Goal: Communication & Community: Answer question/provide support

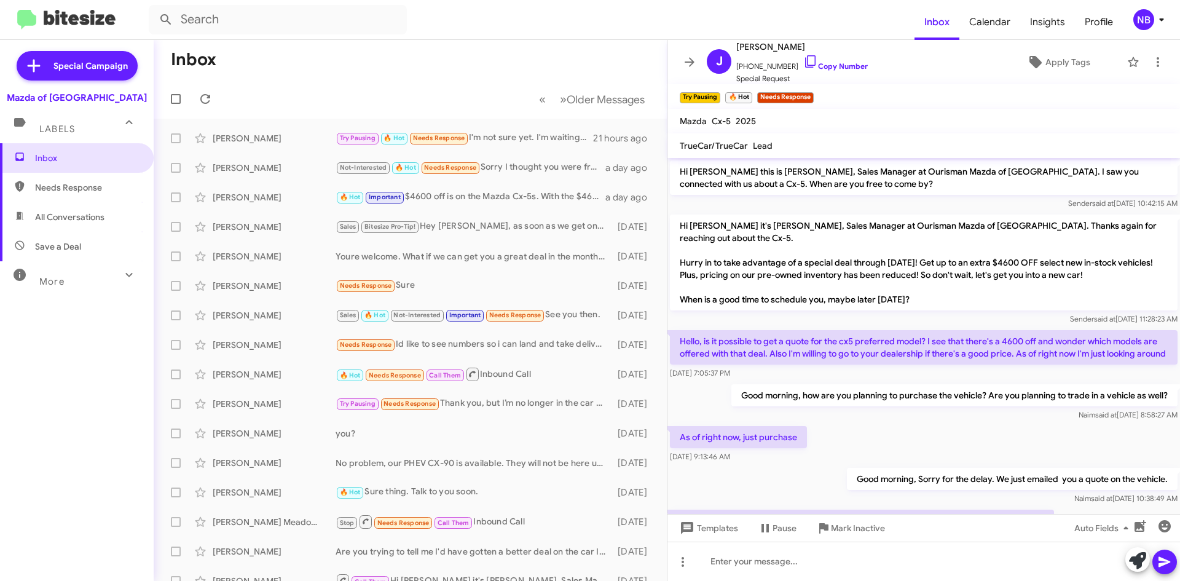
scroll to position [640, 0]
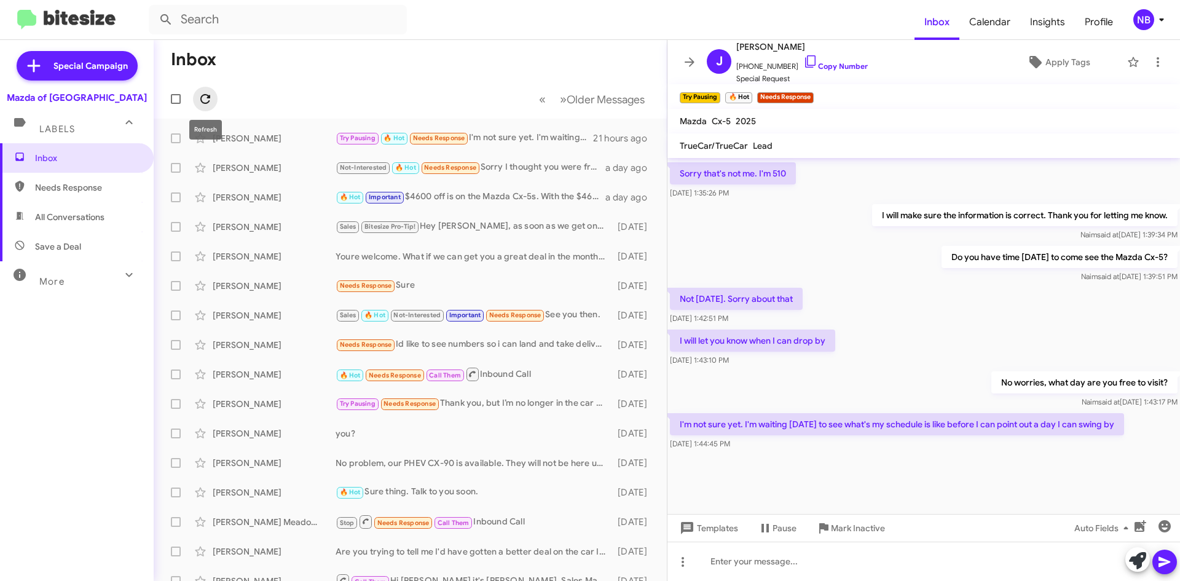
click at [202, 98] on icon at bounding box center [205, 99] width 10 height 10
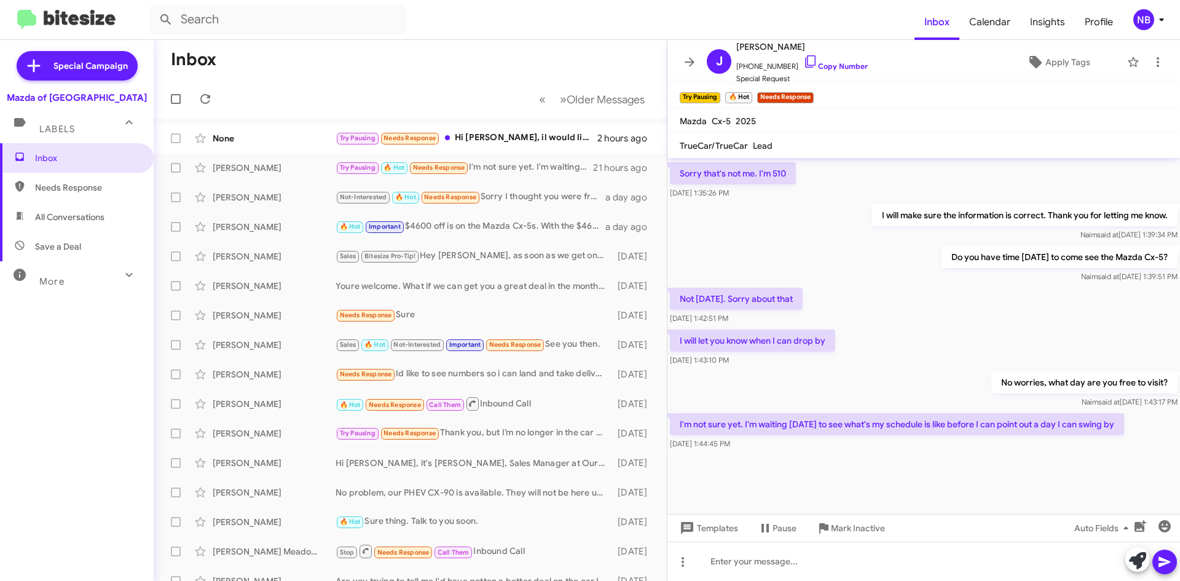
drag, startPoint x: 761, startPoint y: 427, endPoint x: 1124, endPoint y: 422, distance: 363.3
click at [1124, 422] on p "I'm not sure yet. I'm waiting [DATE] to see what's my schedule is like before I…" at bounding box center [897, 424] width 454 height 22
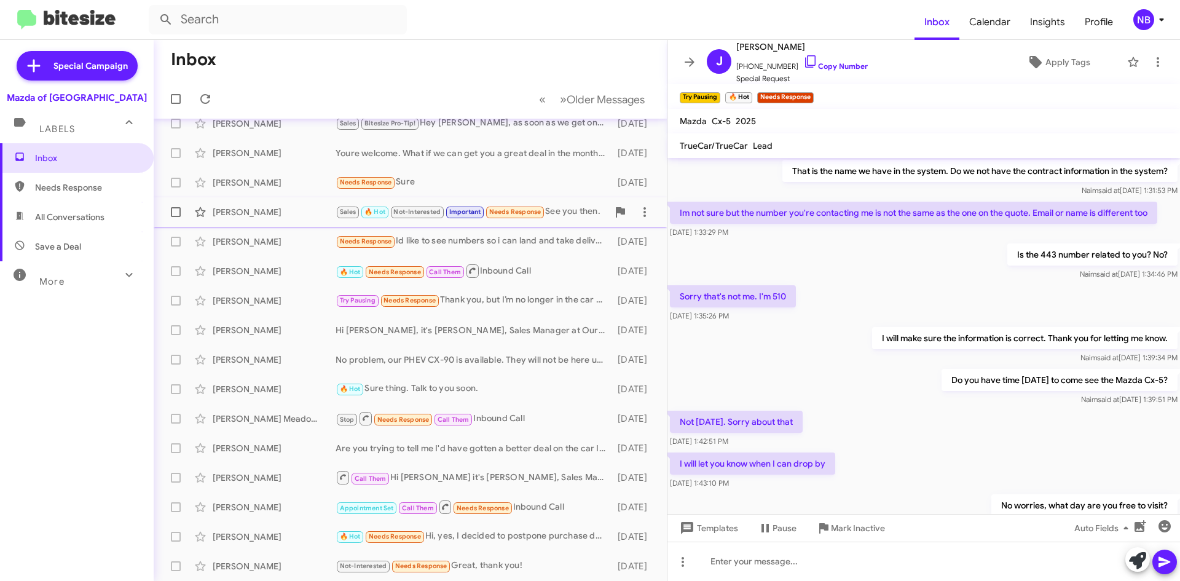
scroll to position [0, 0]
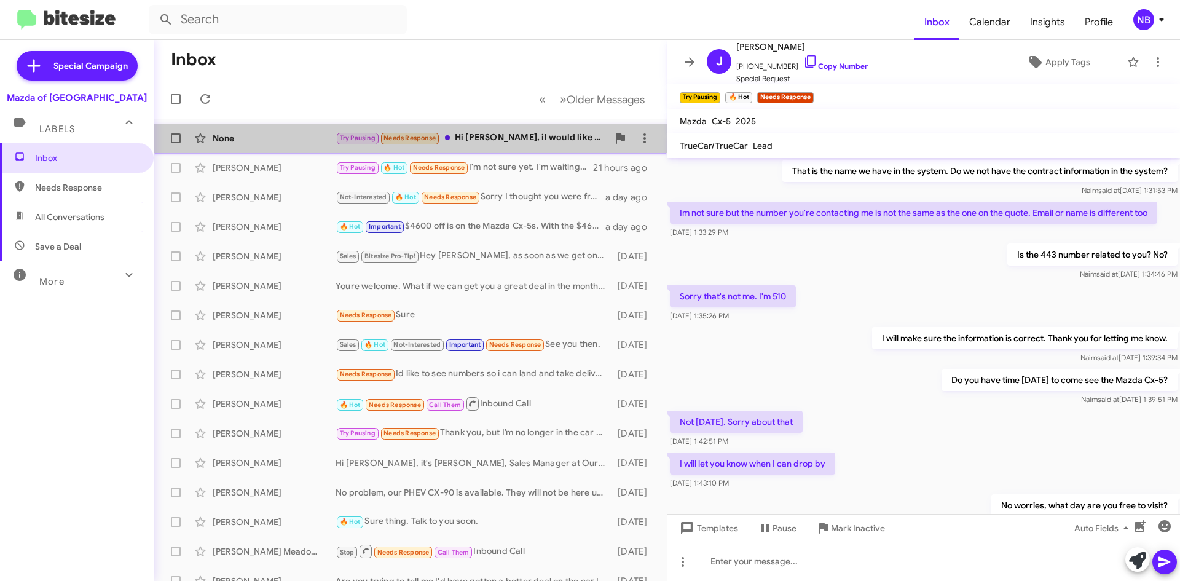
click at [489, 141] on div "Try Pausing Needs Response Hi [PERSON_NAME], il would like to ask you a little …" at bounding box center [472, 138] width 272 height 14
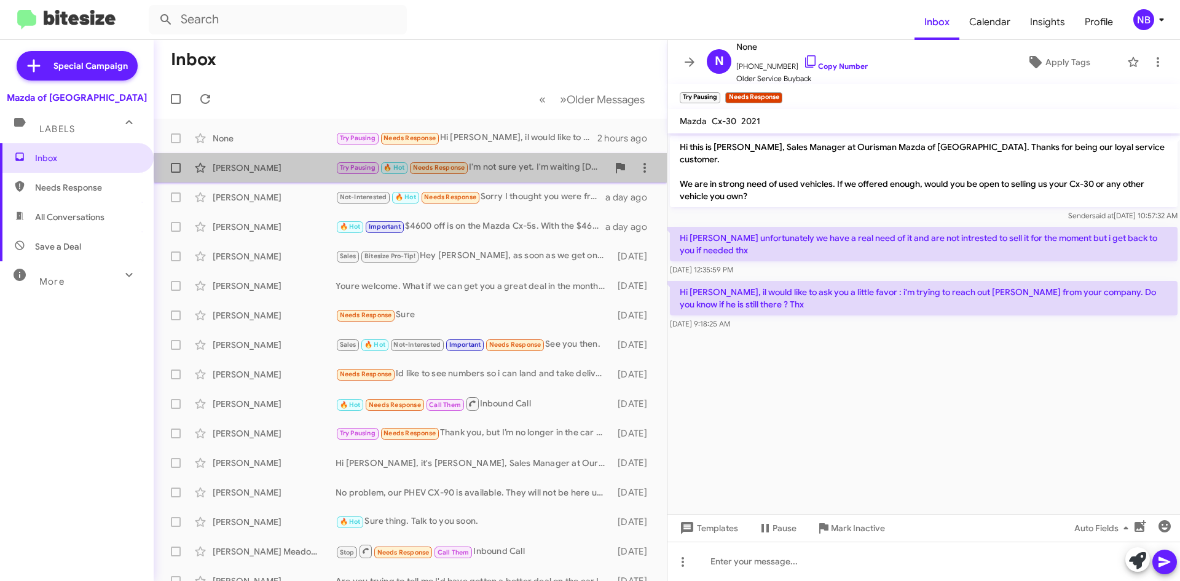
click at [490, 159] on div "[PERSON_NAME] Try Pausing 🔥 Hot Needs Response I'm not sure yet. I'm waiting [D…" at bounding box center [411, 168] width 494 height 25
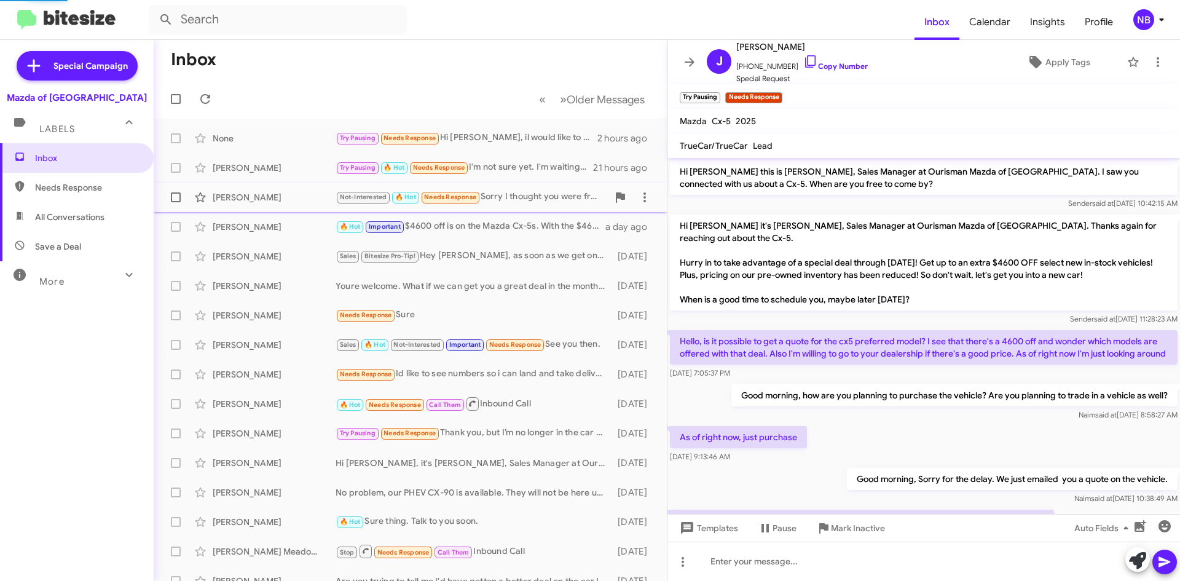
scroll to position [640, 0]
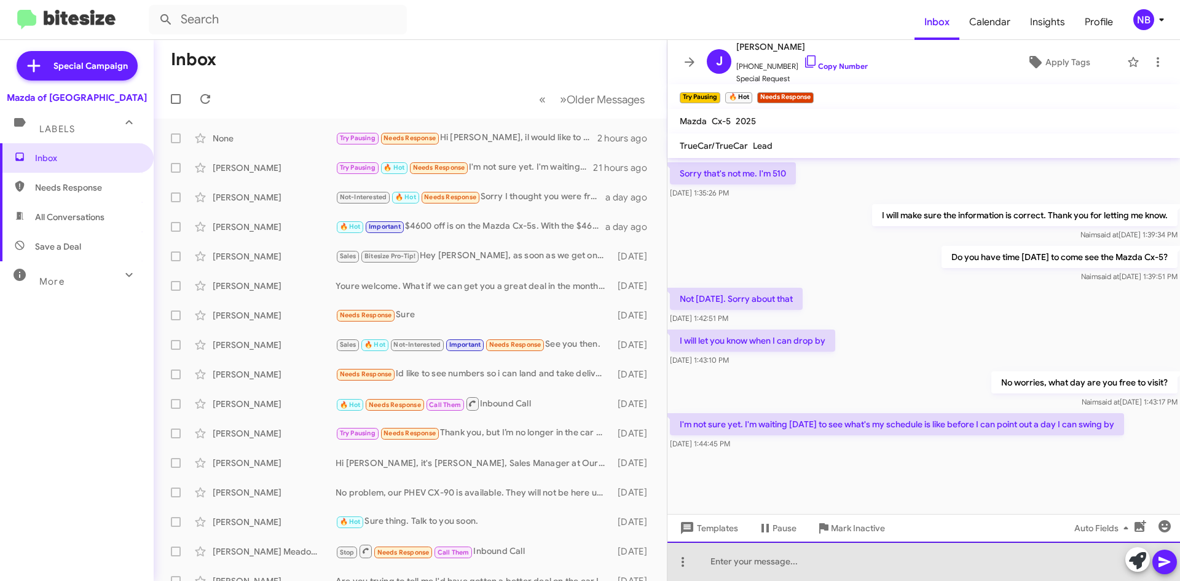
click at [809, 559] on div at bounding box center [924, 561] width 513 height 39
click at [805, 560] on div "Afternoon, please let me know when you figure out the time." at bounding box center [924, 561] width 513 height 39
click at [952, 559] on div "Afternoon, please let me know when you figure out the time." at bounding box center [924, 561] width 513 height 39
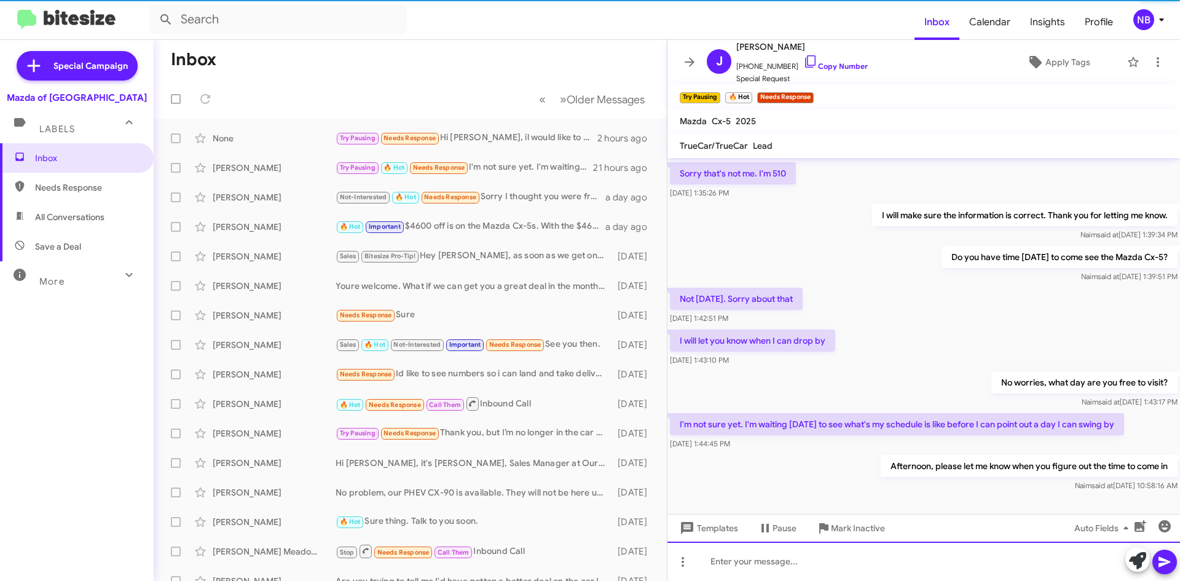
scroll to position [0, 0]
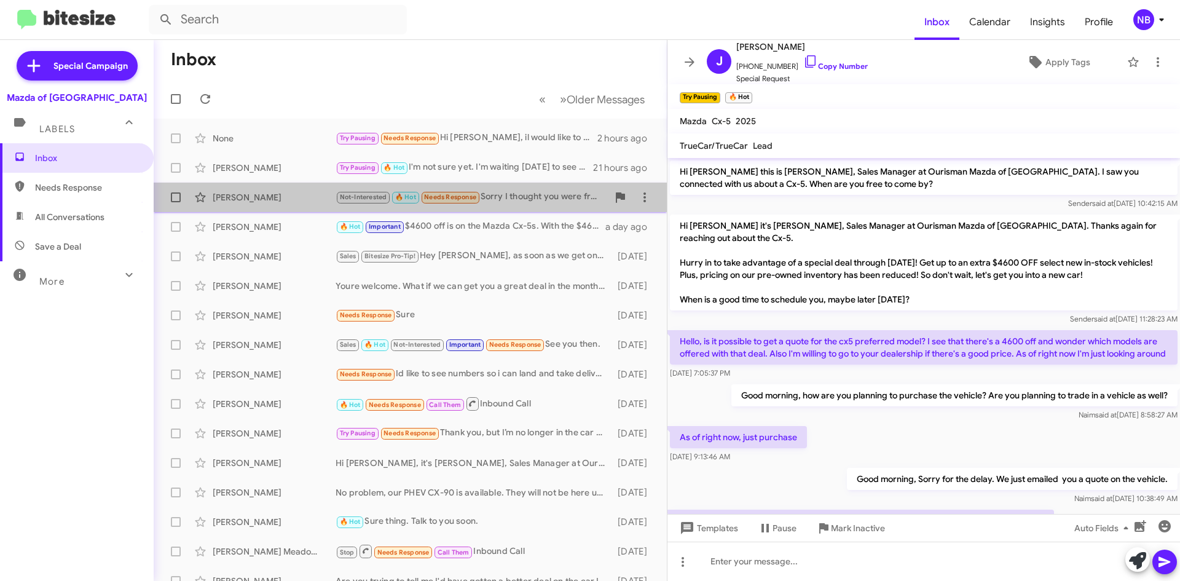
click at [522, 194] on div "Not-Interested 🔥 Hot Needs Response Sorry I thought you were from the Volvo dea…" at bounding box center [472, 197] width 272 height 14
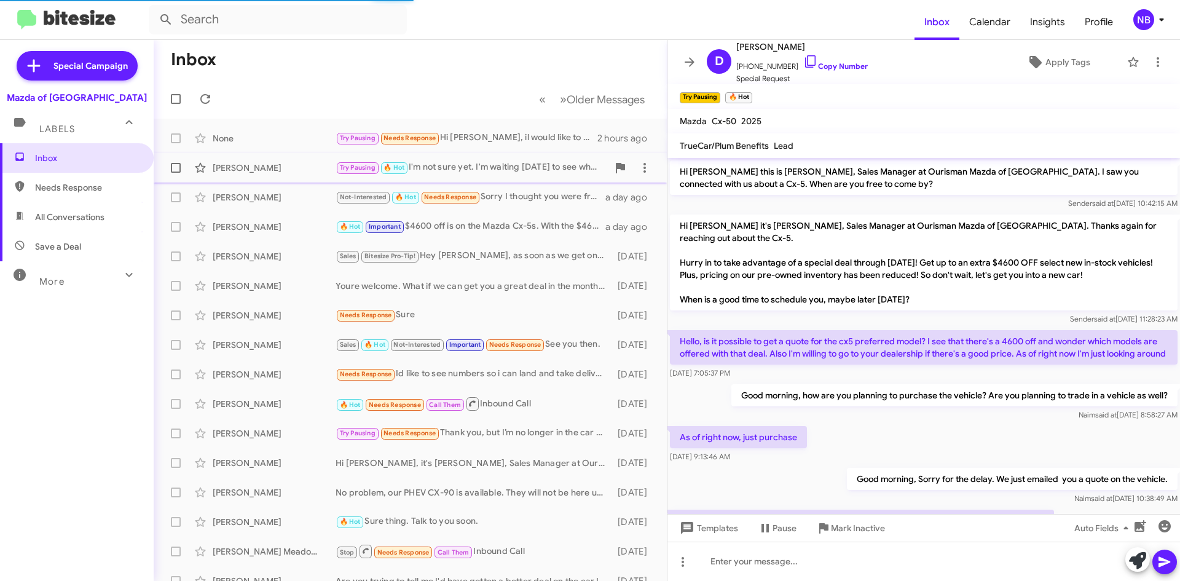
scroll to position [266, 0]
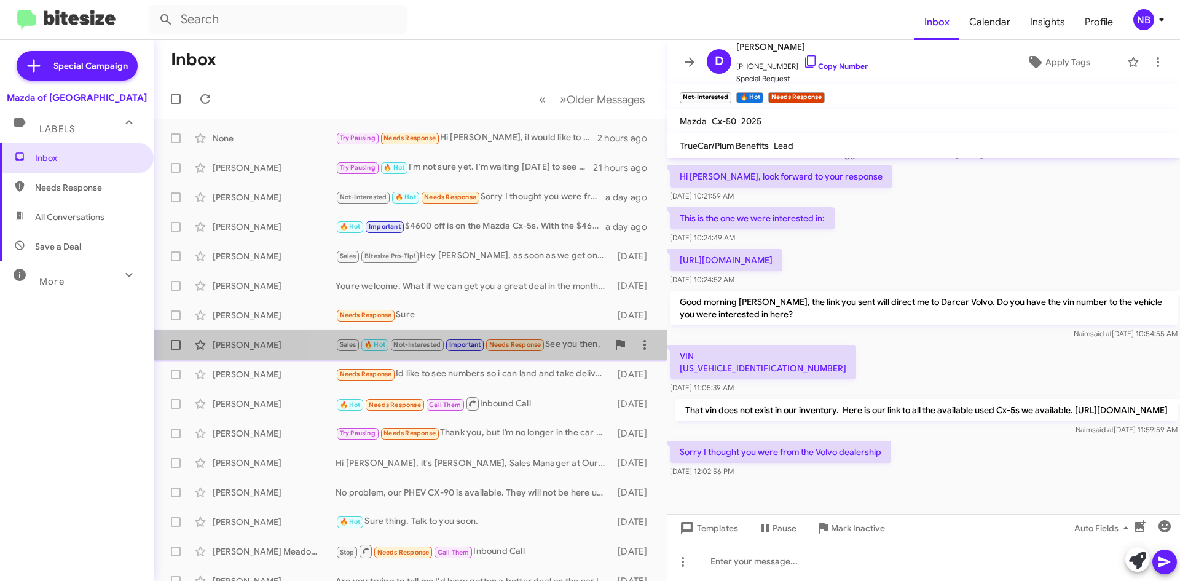
click at [556, 346] on div "Sales 🔥 Hot Not-Interested Important Needs Response See you then." at bounding box center [472, 344] width 272 height 14
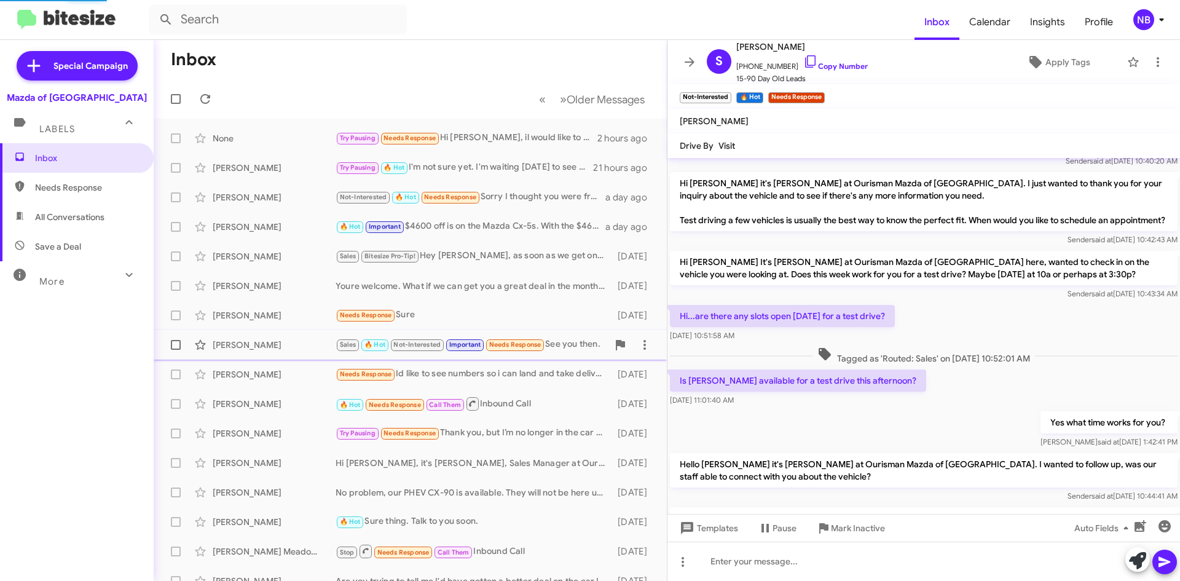
scroll to position [712, 0]
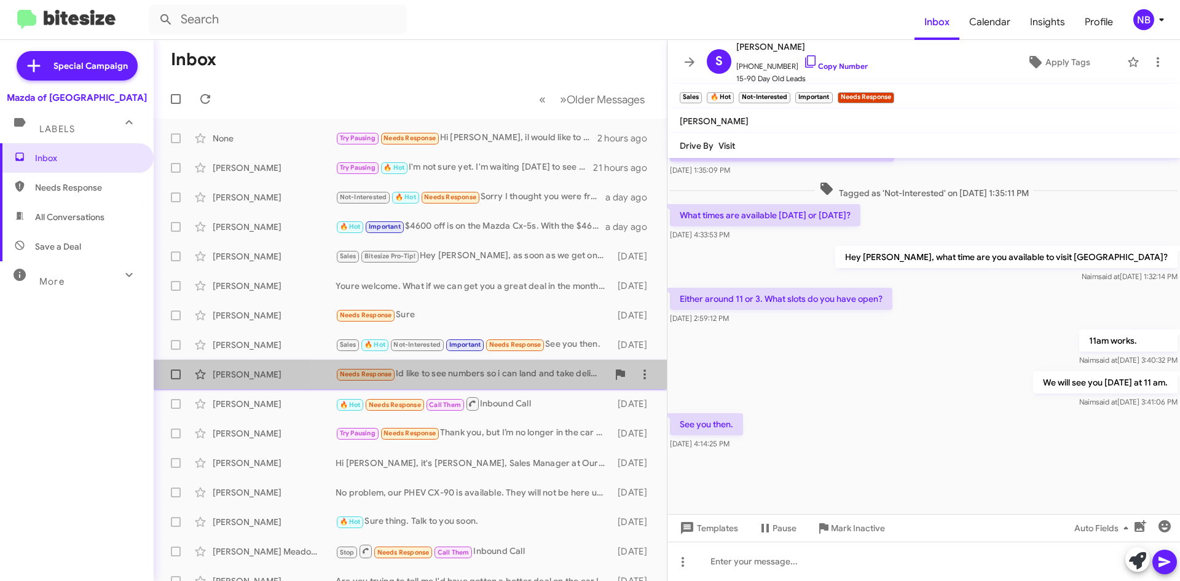
click at [545, 371] on div "Needs Response Id like to see numbers so i can land and take delivery on the 4th" at bounding box center [472, 374] width 272 height 14
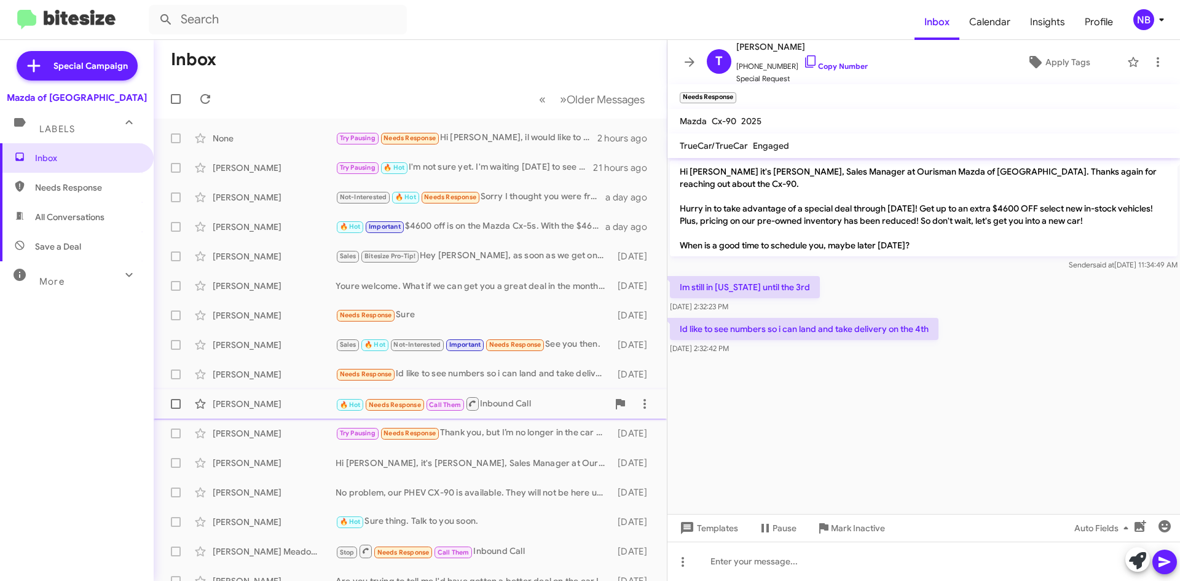
click at [522, 404] on div "🔥 Hot Needs Response Call Them Inbound Call" at bounding box center [472, 403] width 272 height 15
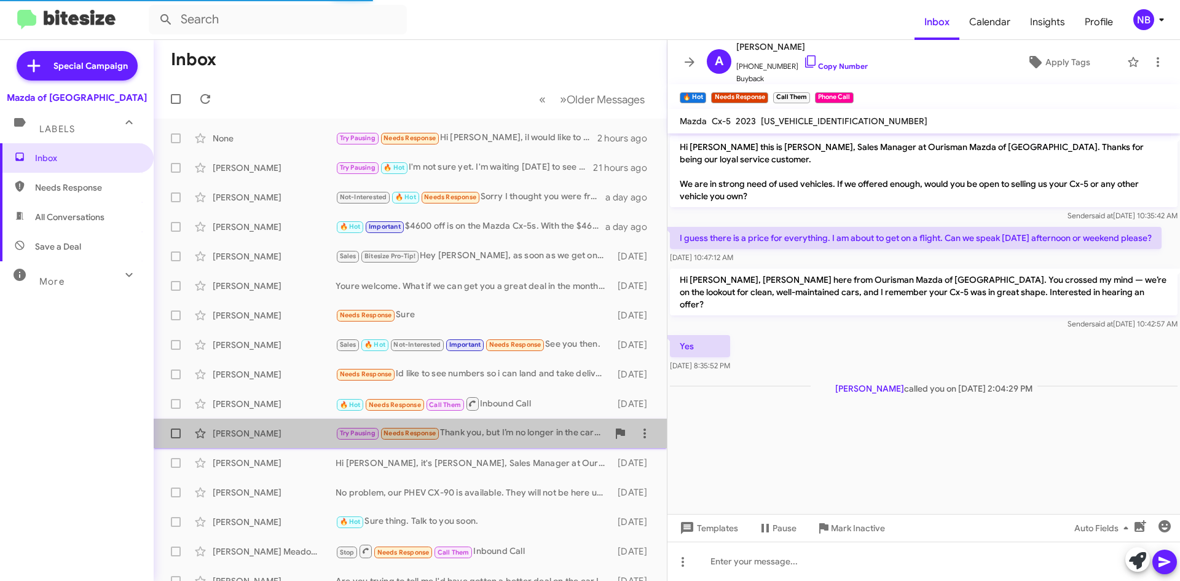
click at [522, 430] on div "Try Pausing Needs Response Thank you, but I’m no longer in the car buying marke…" at bounding box center [472, 433] width 272 height 14
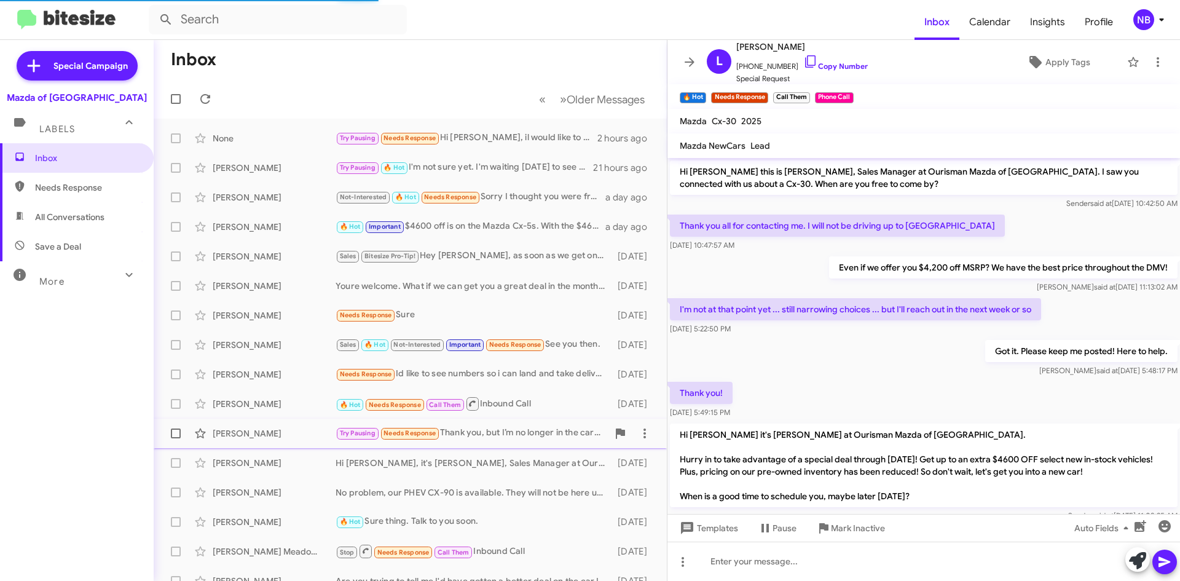
scroll to position [52, 0]
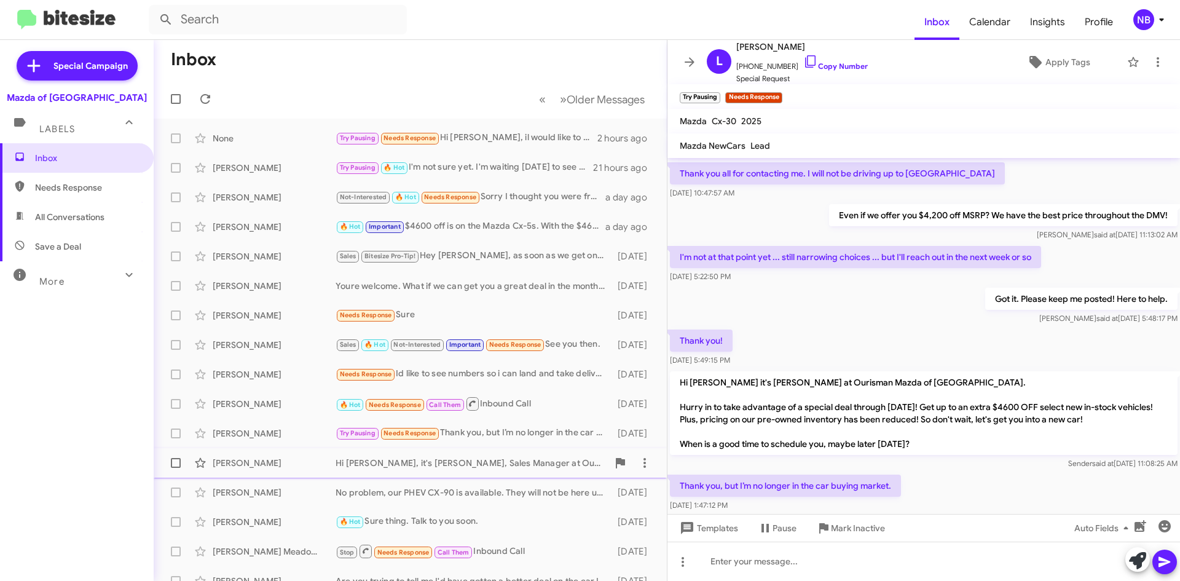
click at [503, 456] on div "[PERSON_NAME] Hi [PERSON_NAME], it's [PERSON_NAME], Sales Manager at Ourisman M…" at bounding box center [411, 463] width 494 height 25
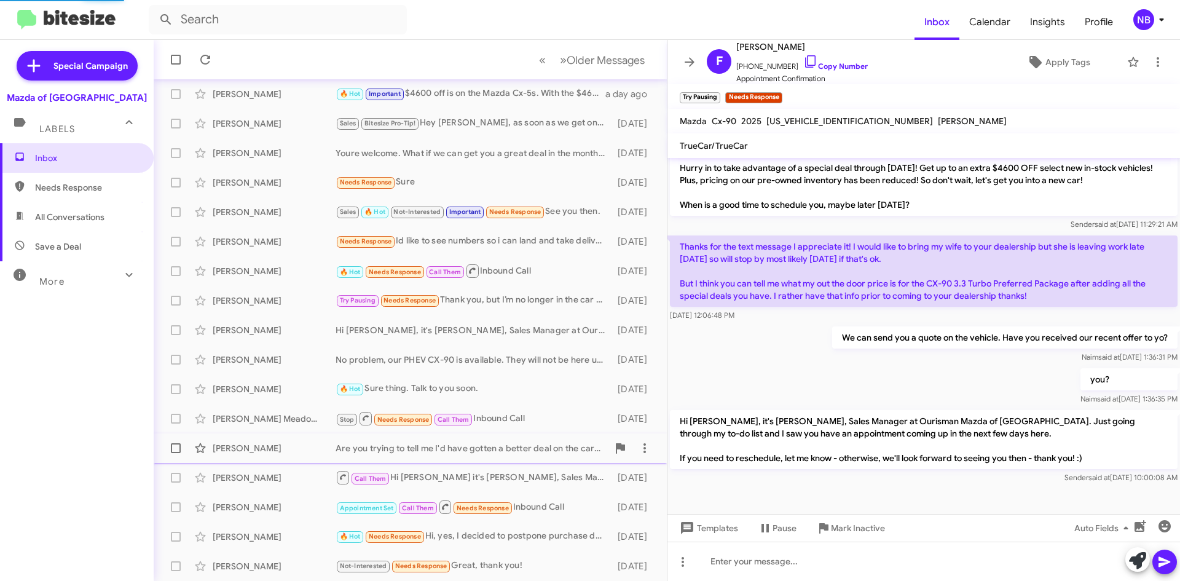
scroll to position [355, 0]
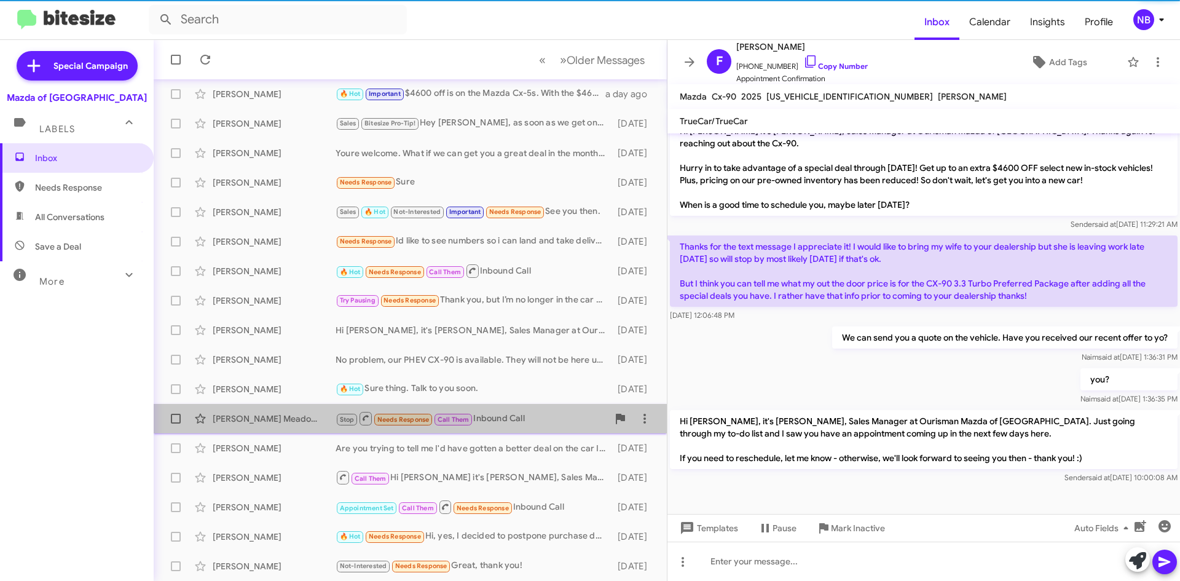
click at [510, 420] on div "Stop Needs Response Call Them Inbound Call" at bounding box center [472, 418] width 272 height 15
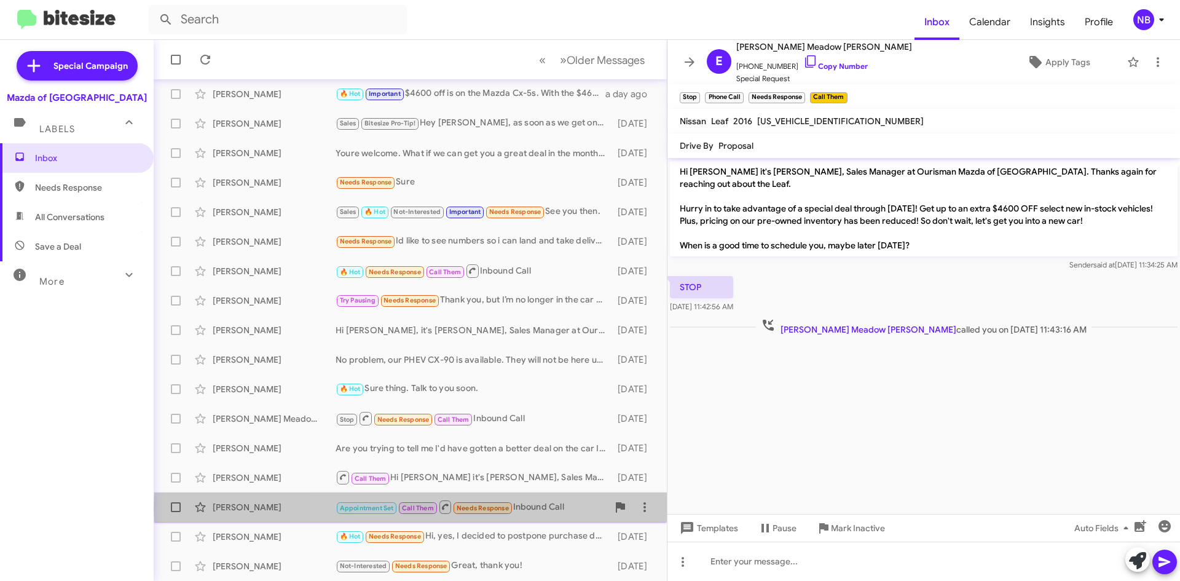
click at [542, 508] on div "Appointment Set Call Them Needs Response Inbound Call" at bounding box center [472, 506] width 272 height 15
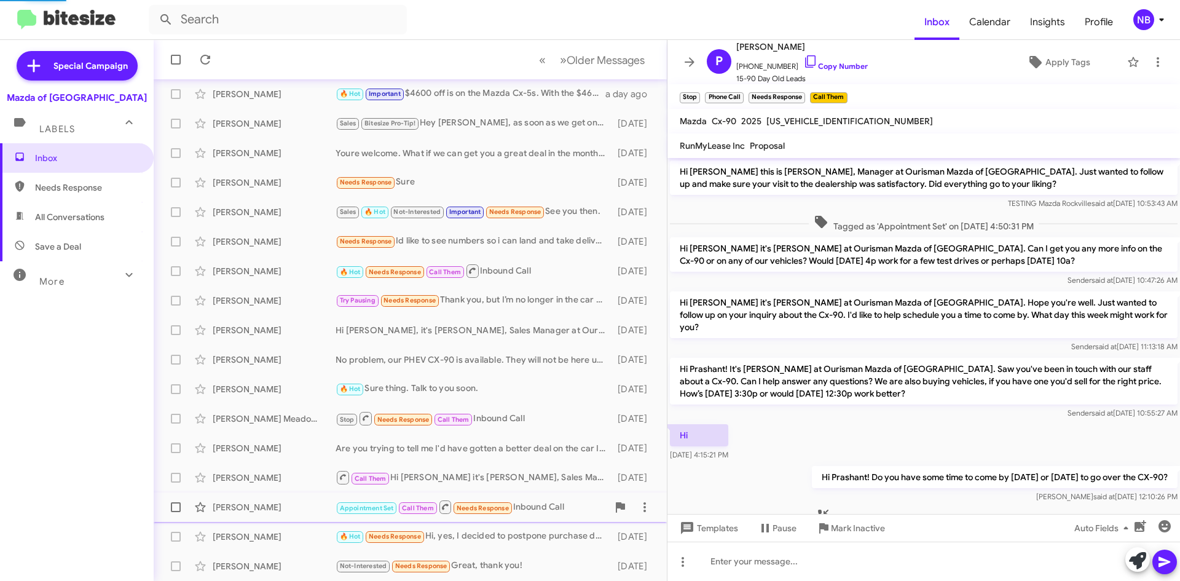
scroll to position [26, 0]
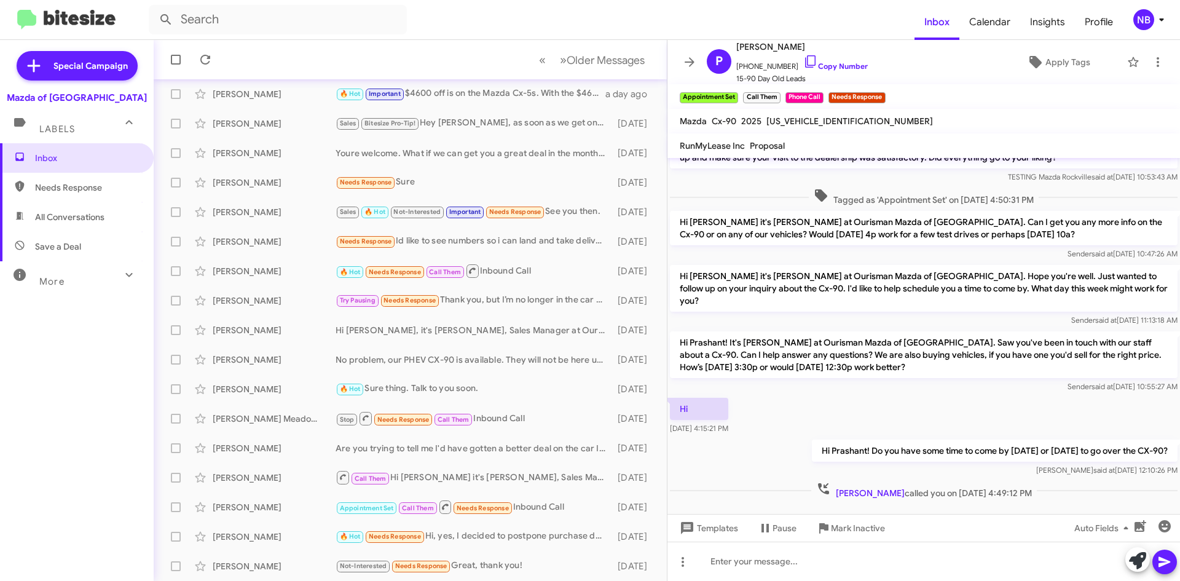
click at [924, 481] on span "[PERSON_NAME] called you on [DATE] 4:49:12 PM" at bounding box center [924, 490] width 226 height 18
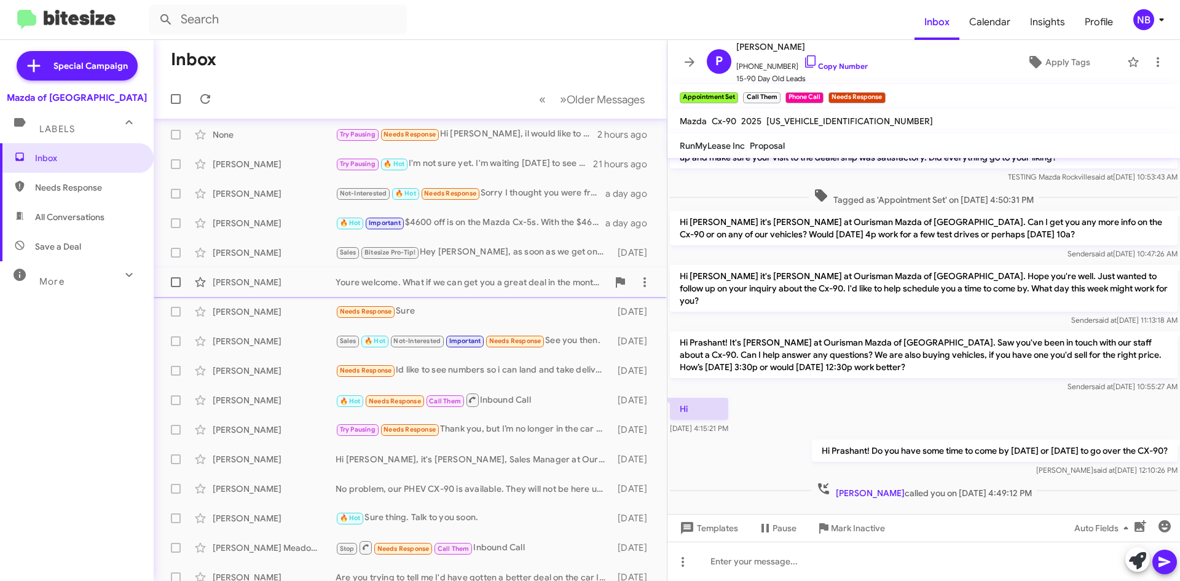
scroll to position [0, 0]
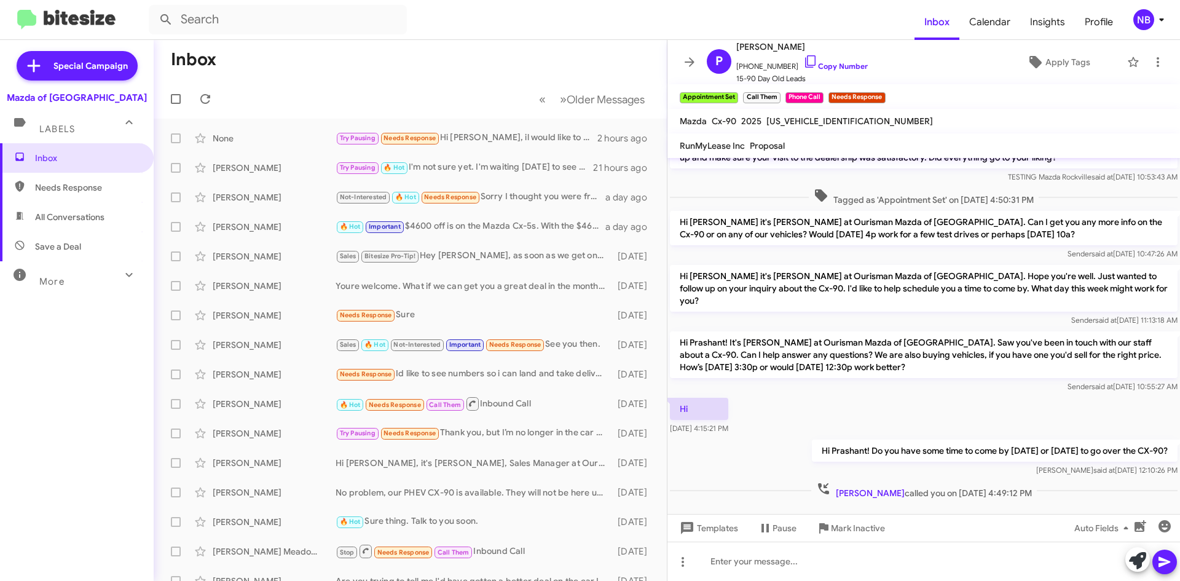
click at [88, 135] on mat-expansion-panel-header "Labels" at bounding box center [77, 123] width 154 height 39
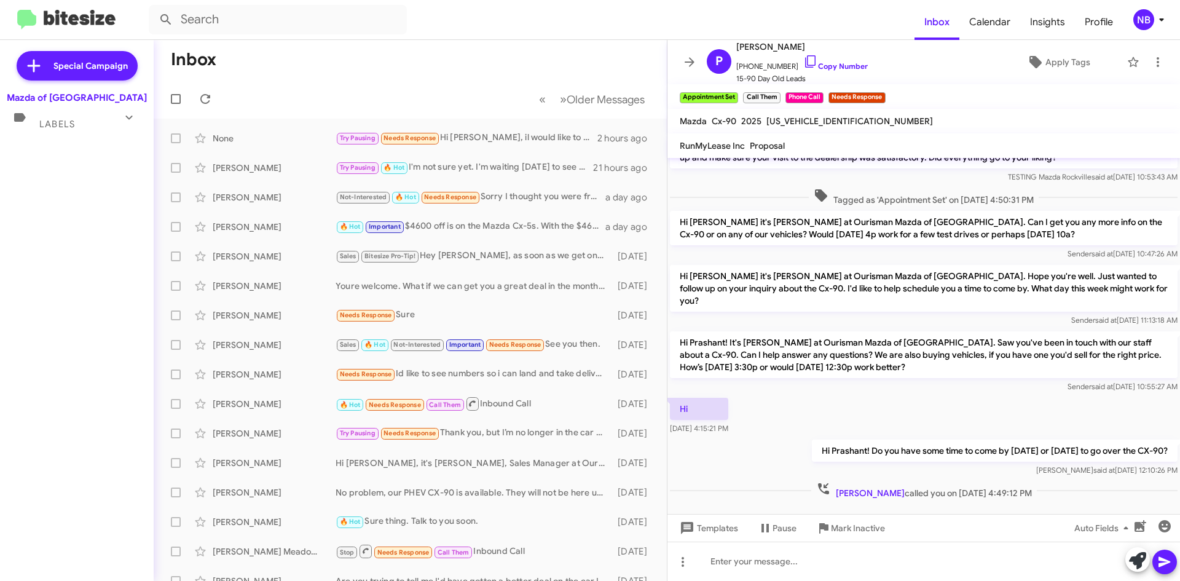
click at [71, 122] on span "Labels" at bounding box center [57, 124] width 36 height 11
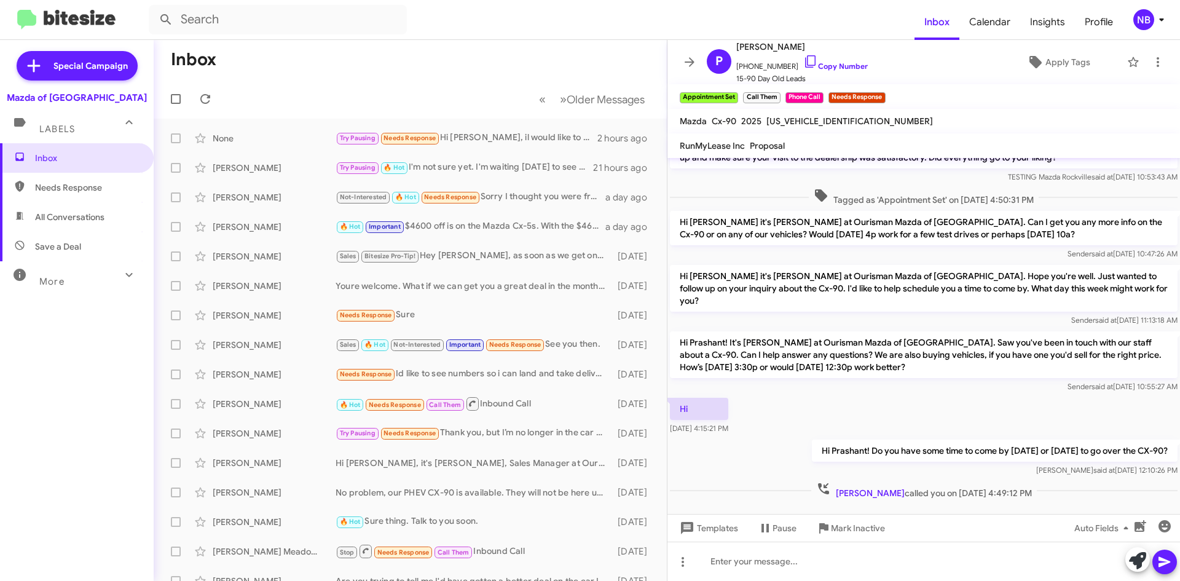
click at [79, 95] on div "Mazda of [GEOGRAPHIC_DATA]" at bounding box center [77, 98] width 140 height 12
